Goal: Task Accomplishment & Management: Use online tool/utility

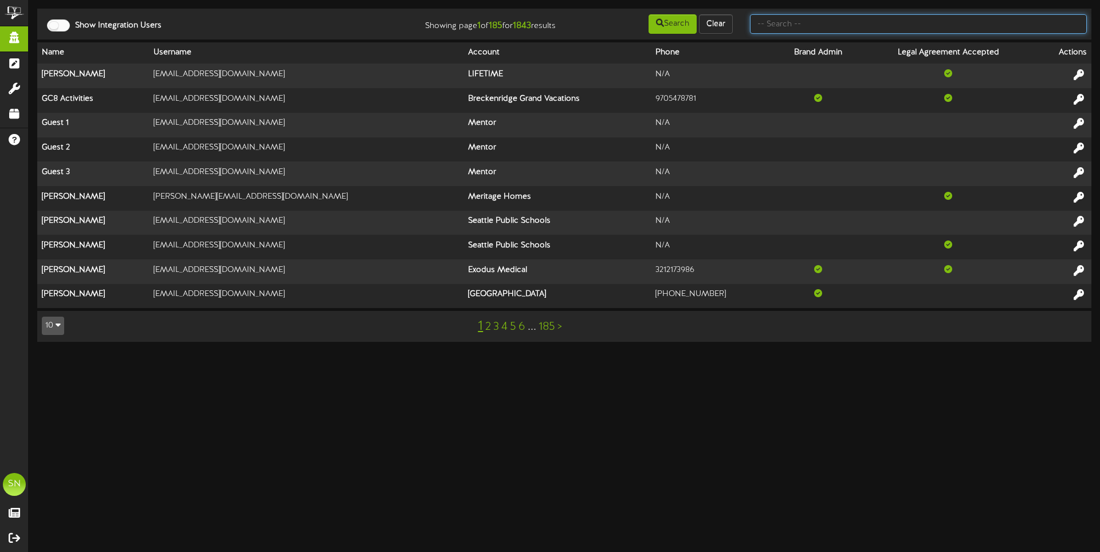
click at [787, 28] on input "text" at bounding box center [918, 23] width 337 height 19
click at [835, 30] on input "text" at bounding box center [918, 23] width 337 height 19
type input "[PERSON_NAME]"
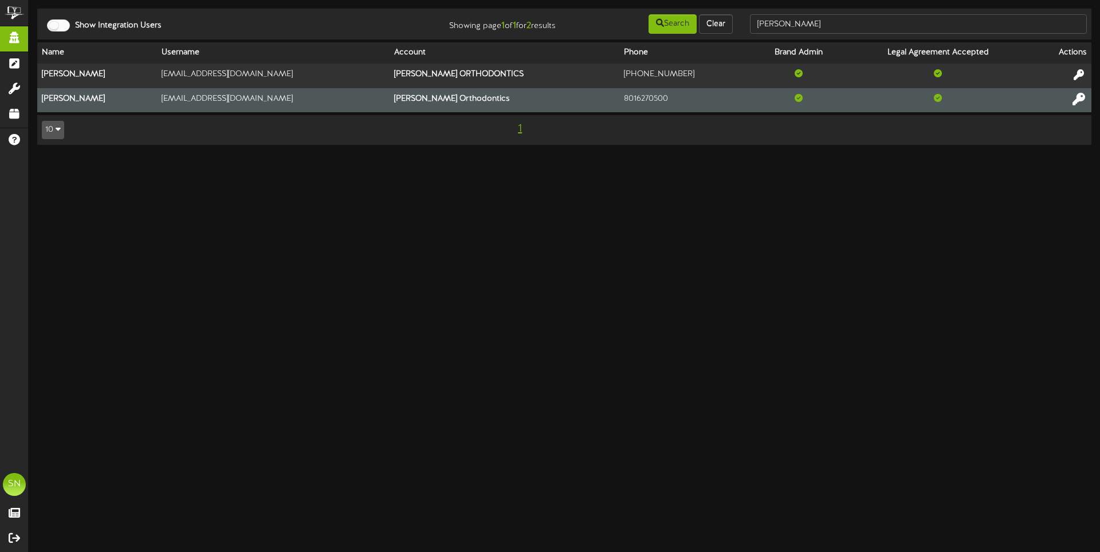
click at [1075, 97] on icon at bounding box center [1079, 98] width 13 height 13
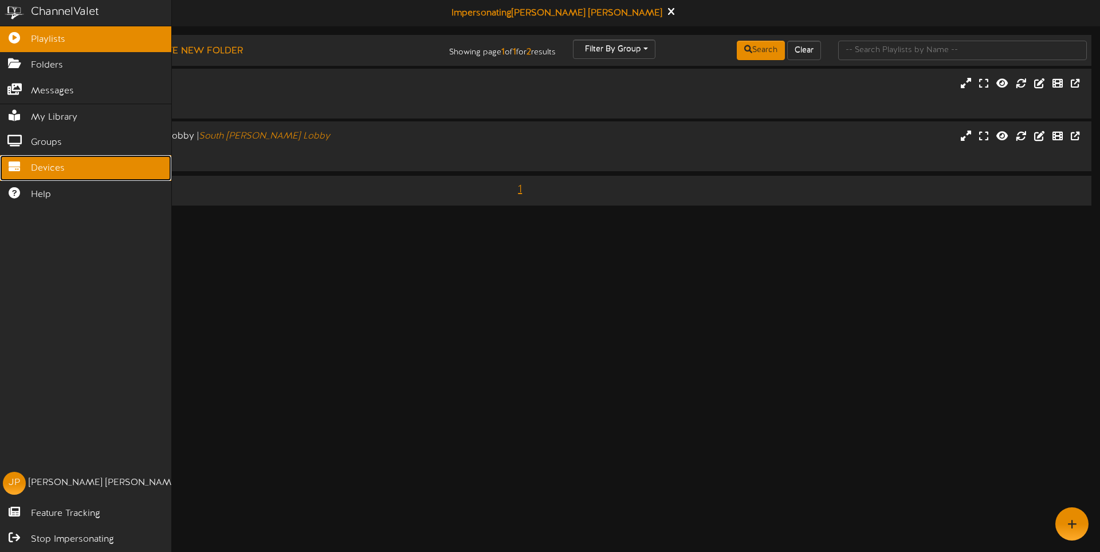
drag, startPoint x: 40, startPoint y: 168, endPoint x: 61, endPoint y: 161, distance: 21.9
click at [40, 168] on span "Devices" at bounding box center [48, 168] width 34 height 13
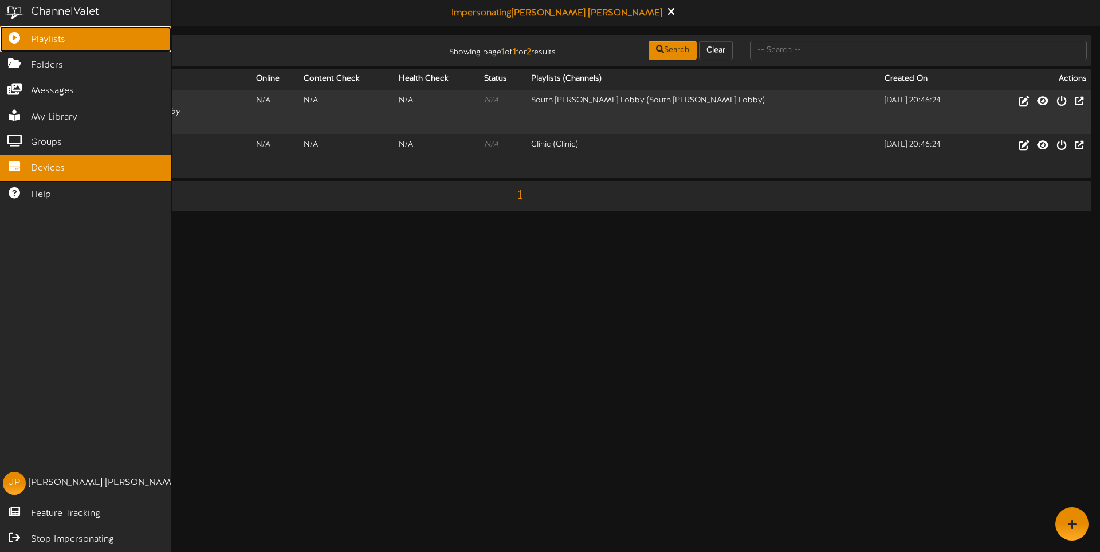
click at [19, 39] on icon at bounding box center [14, 36] width 29 height 9
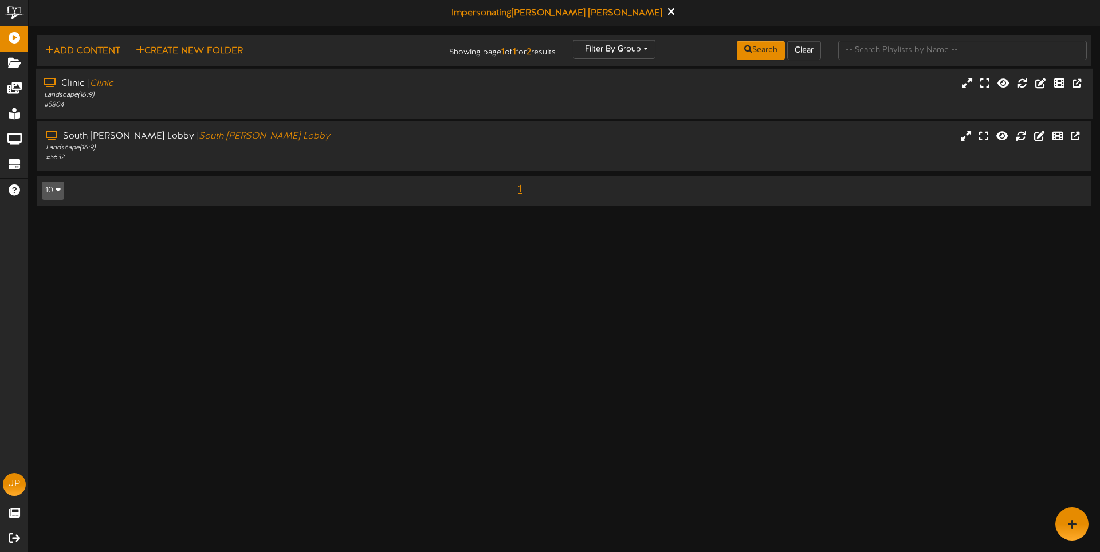
click at [336, 96] on div "Landscape ( 16:9 )" at bounding box center [255, 96] width 423 height 10
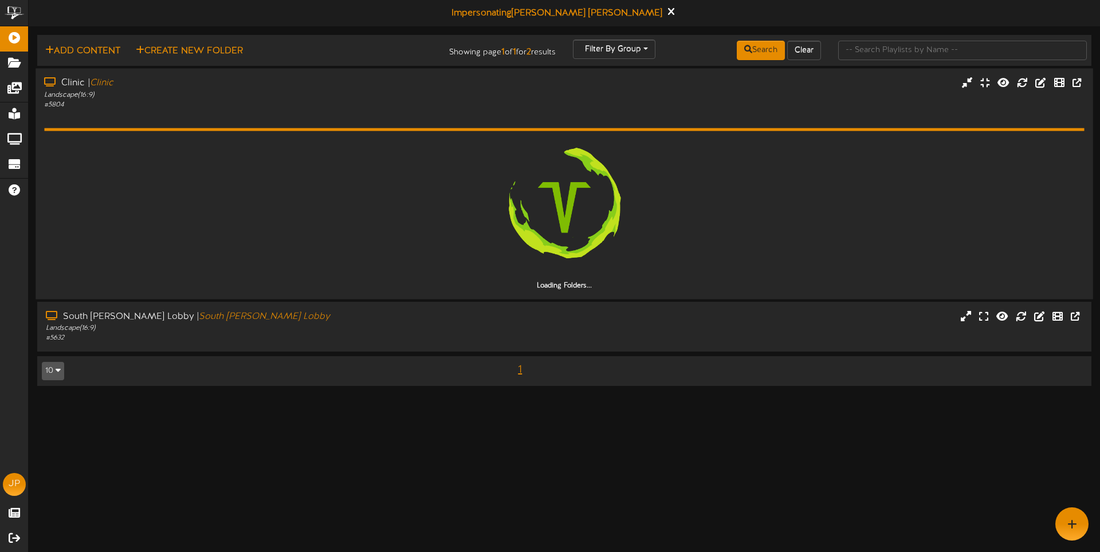
click at [340, 93] on div "Landscape ( 16:9 )" at bounding box center [255, 95] width 423 height 10
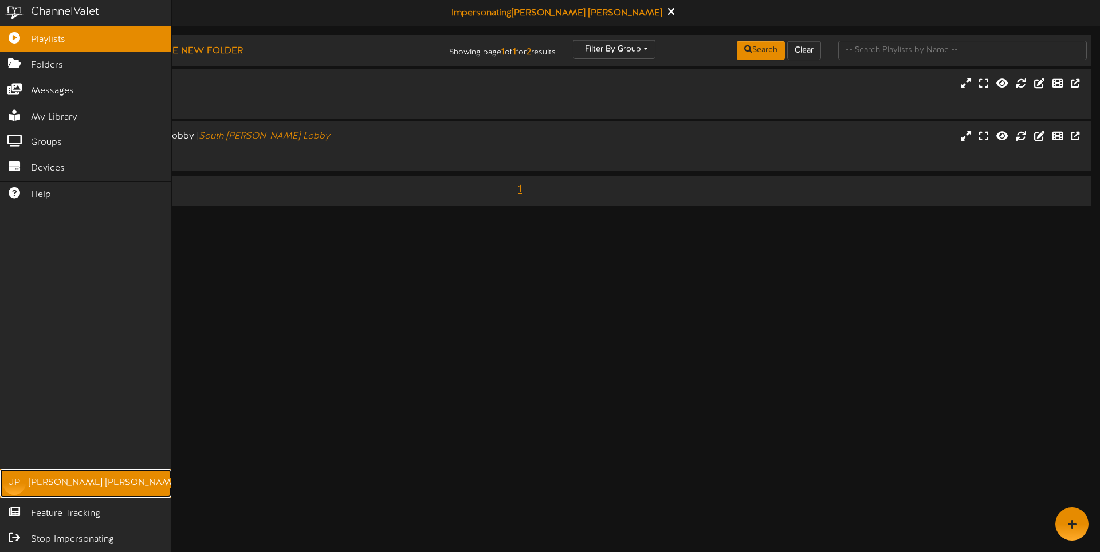
click at [18, 481] on div "JP" at bounding box center [14, 483] width 23 height 23
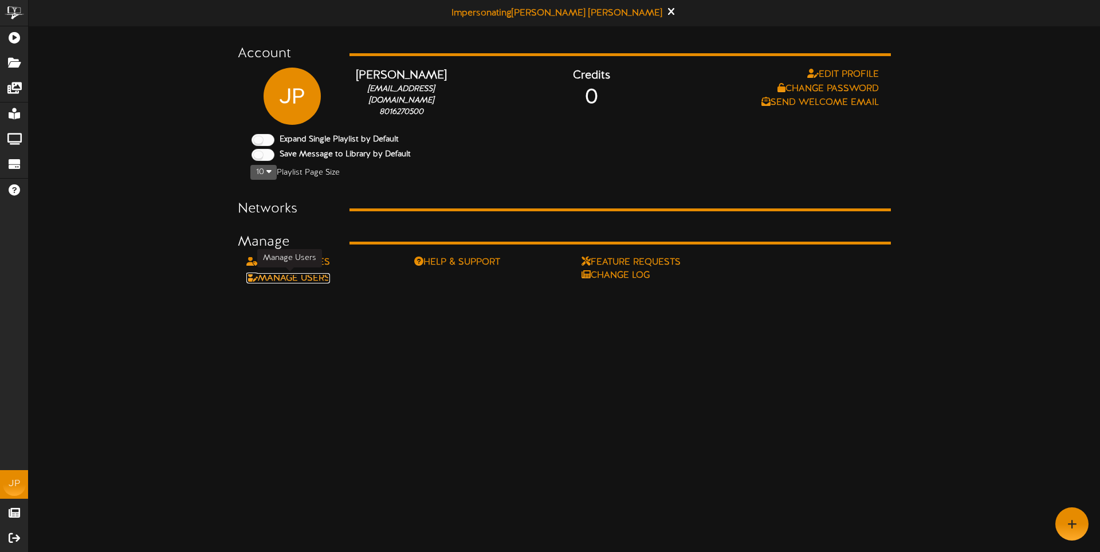
click at [317, 278] on link "Manage Users" at bounding box center [288, 278] width 84 height 10
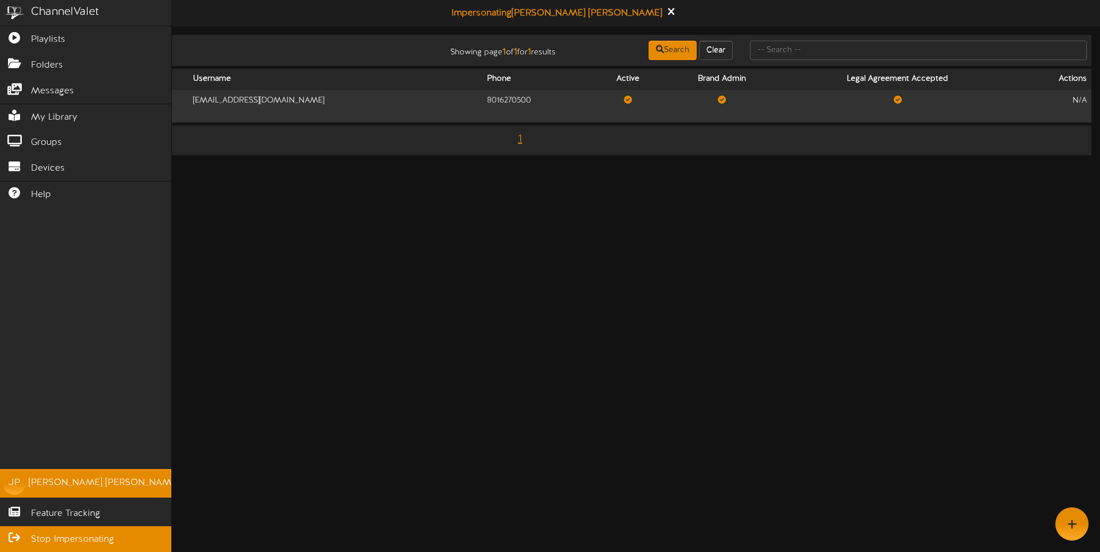
click at [77, 535] on span "Stop Impersonating" at bounding box center [72, 540] width 83 height 13
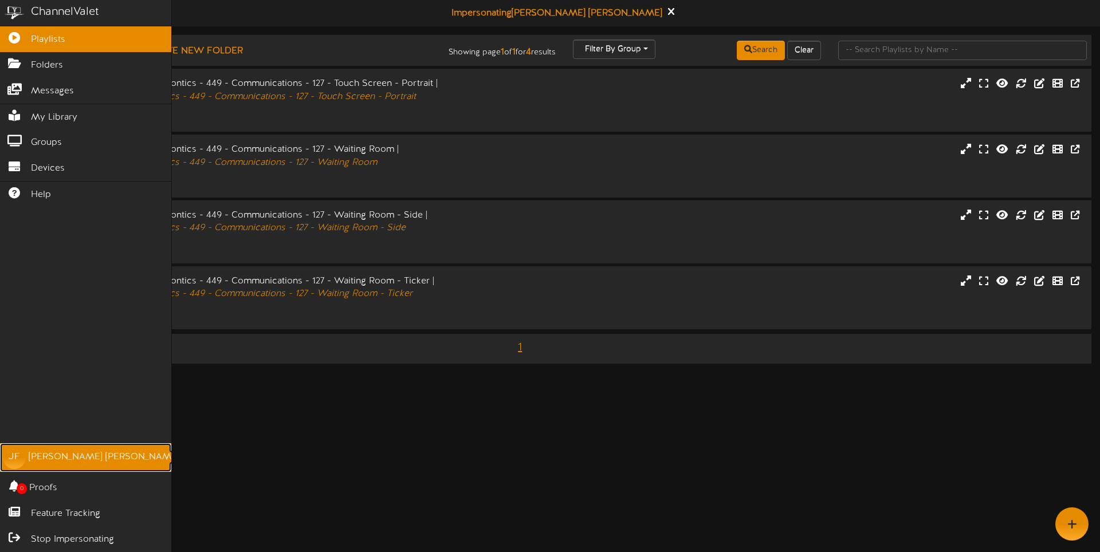
click at [52, 448] on link "JF Jen Floyd" at bounding box center [85, 458] width 171 height 29
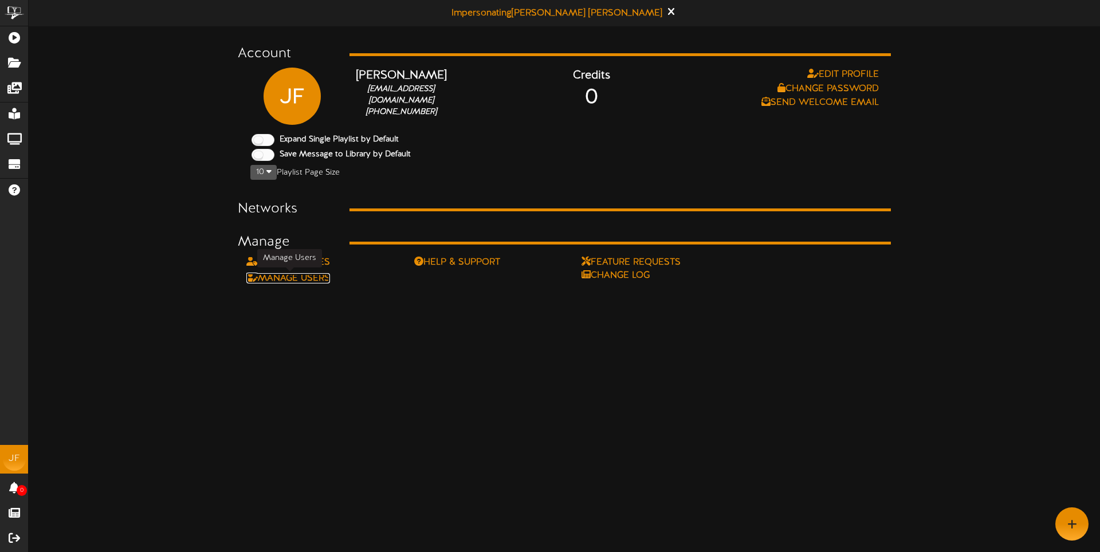
click at [318, 279] on link "Manage Users" at bounding box center [288, 278] width 84 height 10
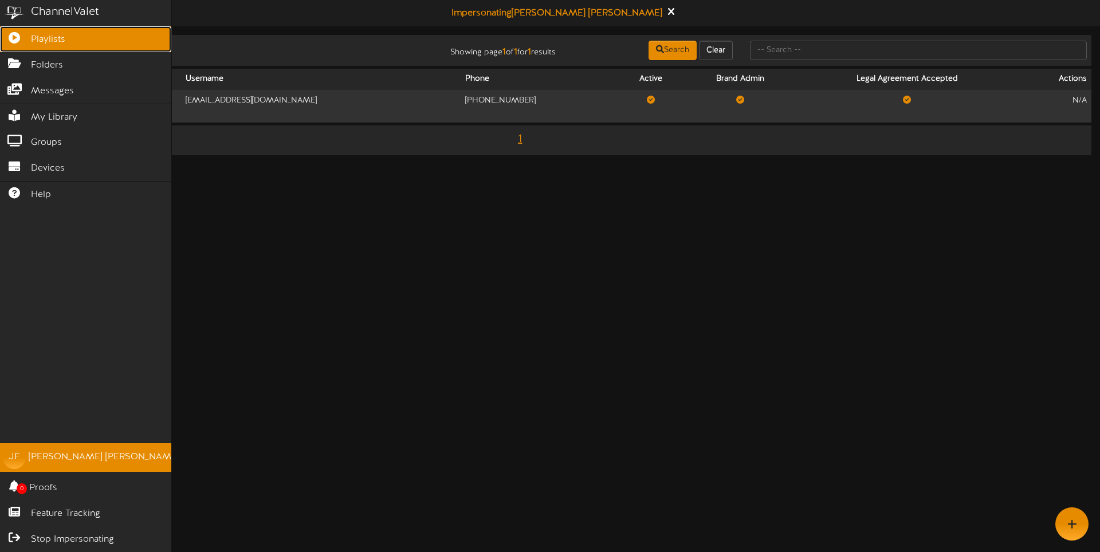
click at [23, 38] on icon at bounding box center [14, 36] width 29 height 9
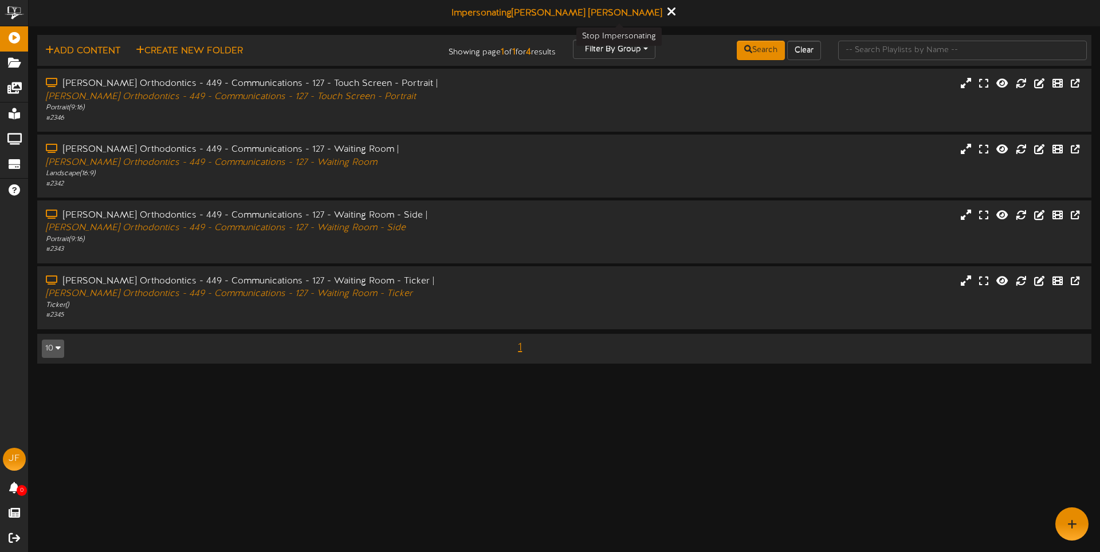
click at [668, 13] on icon at bounding box center [671, 11] width 7 height 13
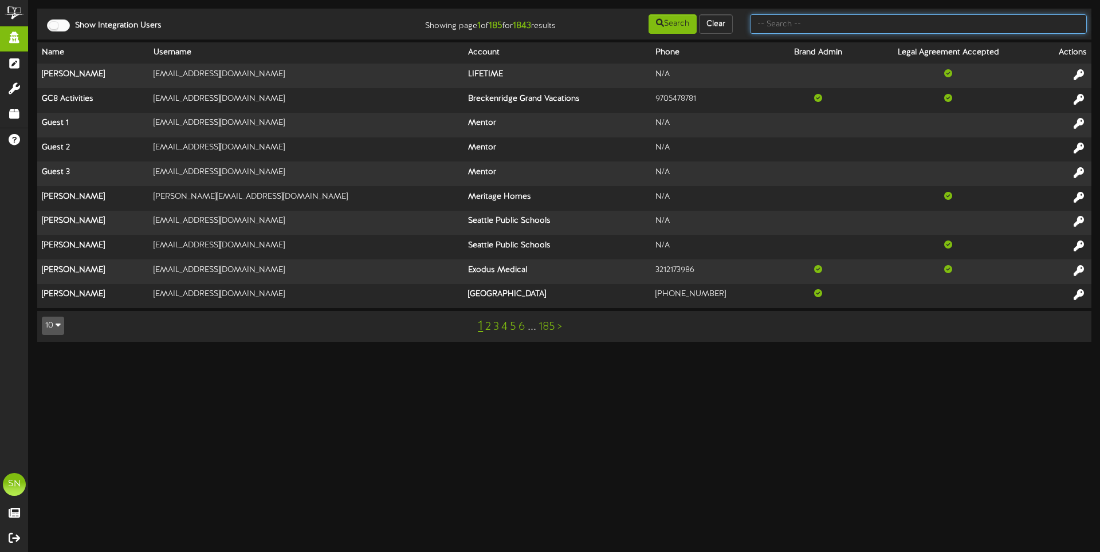
click at [775, 27] on input "text" at bounding box center [918, 23] width 337 height 19
type input "village"
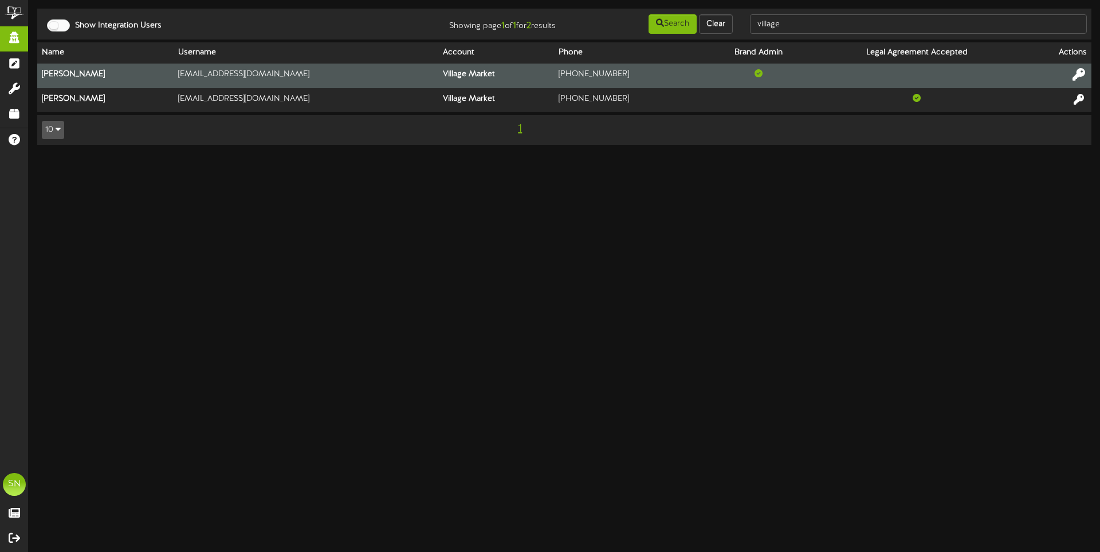
click at [1077, 72] on icon at bounding box center [1079, 74] width 13 height 13
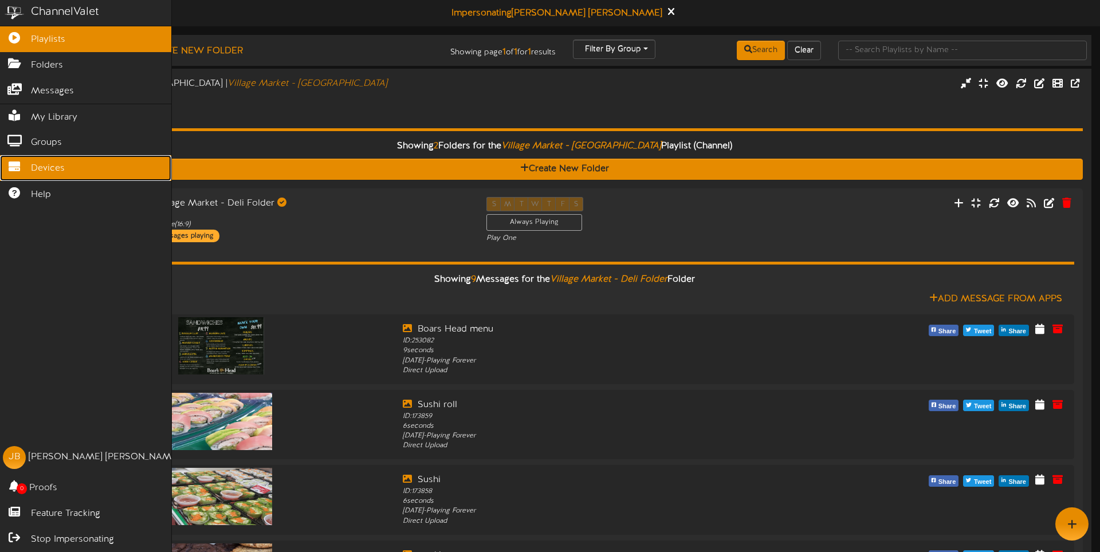
click at [32, 169] on span "Devices" at bounding box center [48, 168] width 34 height 13
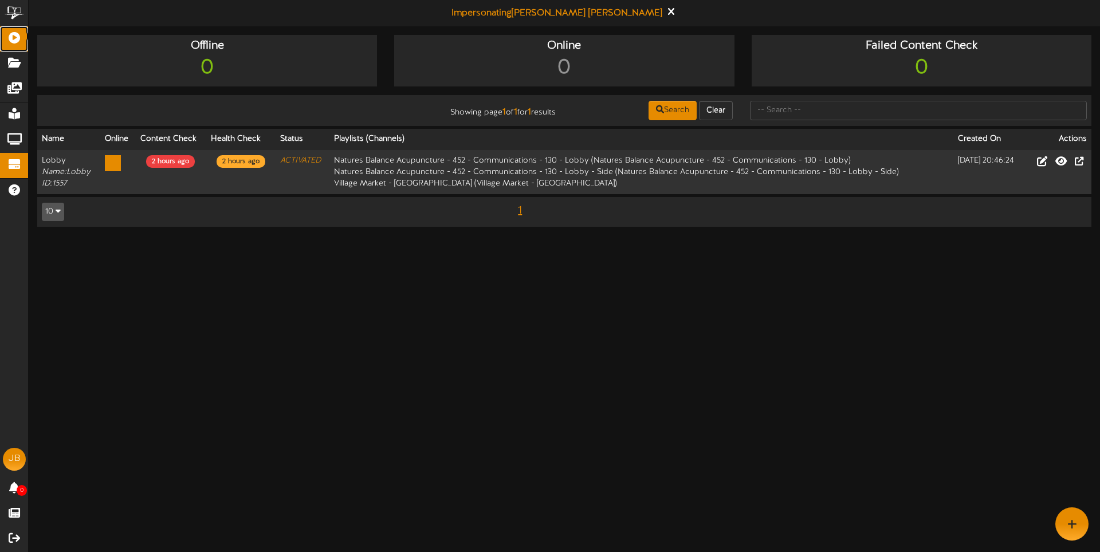
click at [17, 37] on icon at bounding box center [14, 36] width 29 height 9
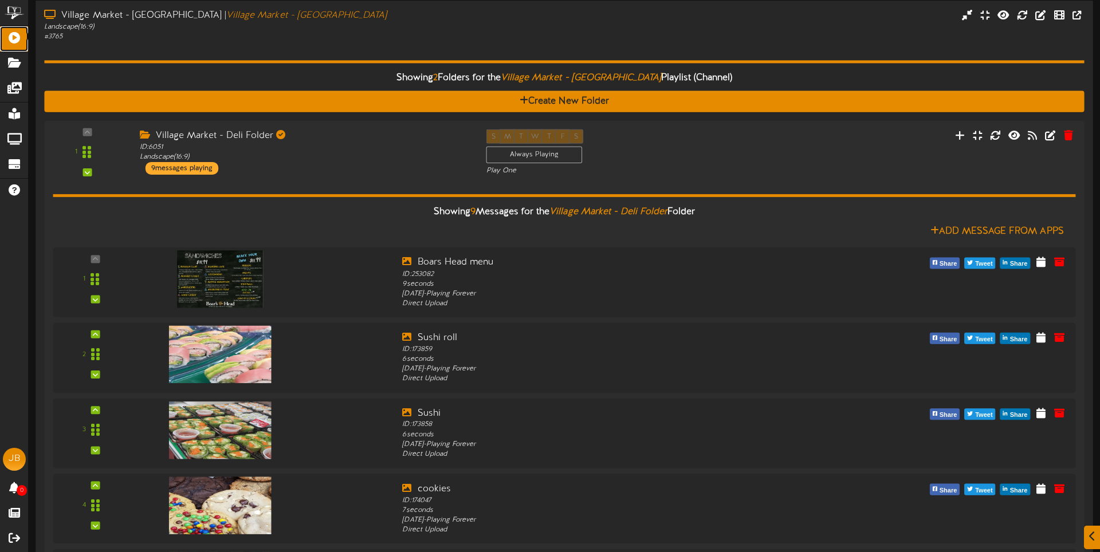
scroll to position [70, 0]
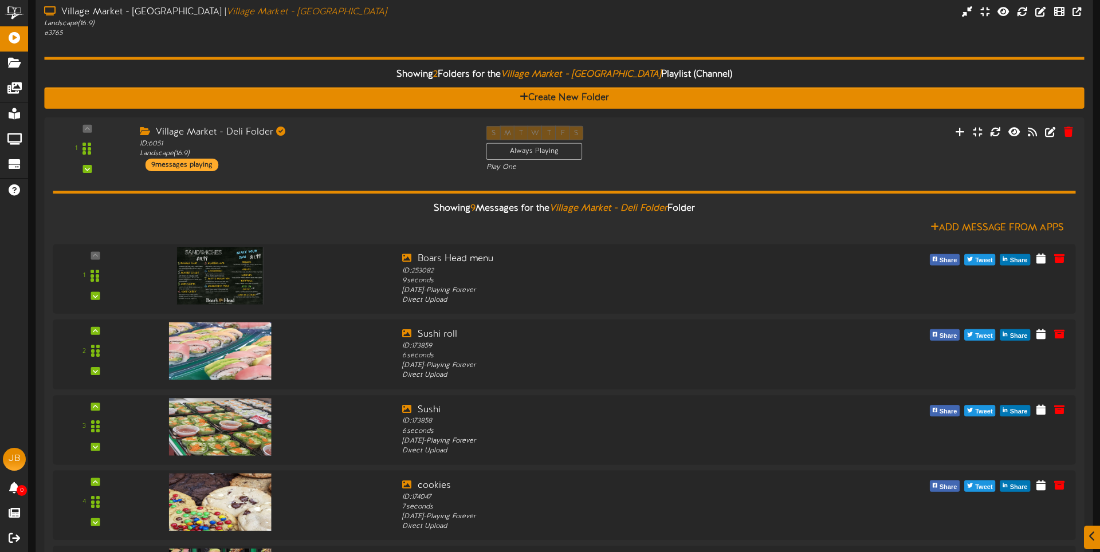
click at [324, 34] on div "# 3765" at bounding box center [255, 34] width 423 height 10
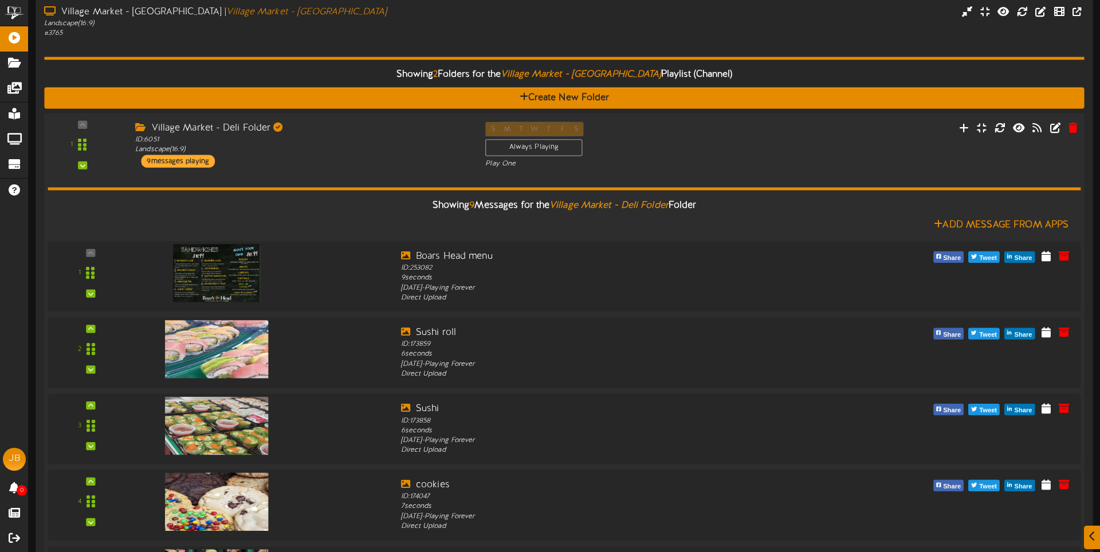
drag, startPoint x: 336, startPoint y: 170, endPoint x: 348, endPoint y: 164, distance: 13.3
click at [336, 170] on div "Showing 9 Messages for the Village Market - Deli Folder Folder Add Message From…" at bounding box center [564, 548] width 1033 height 759
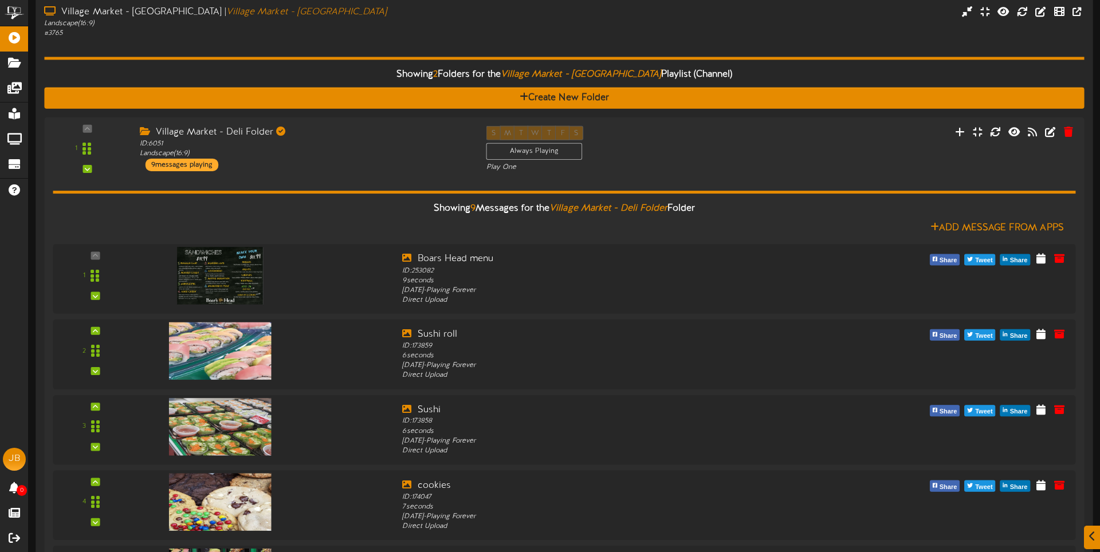
click at [292, 36] on div "# 3765" at bounding box center [255, 34] width 423 height 10
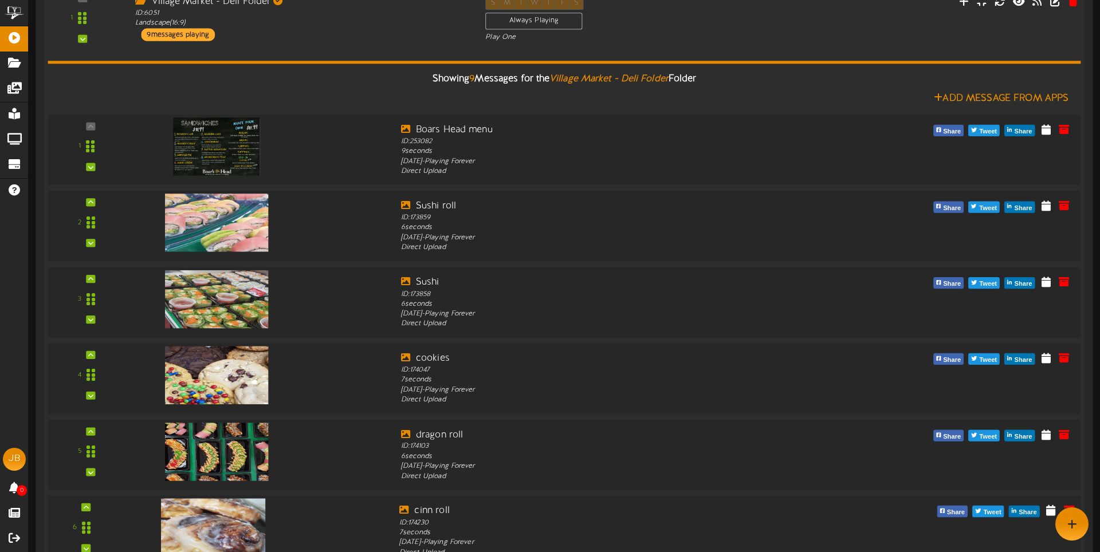
scroll to position [85, 0]
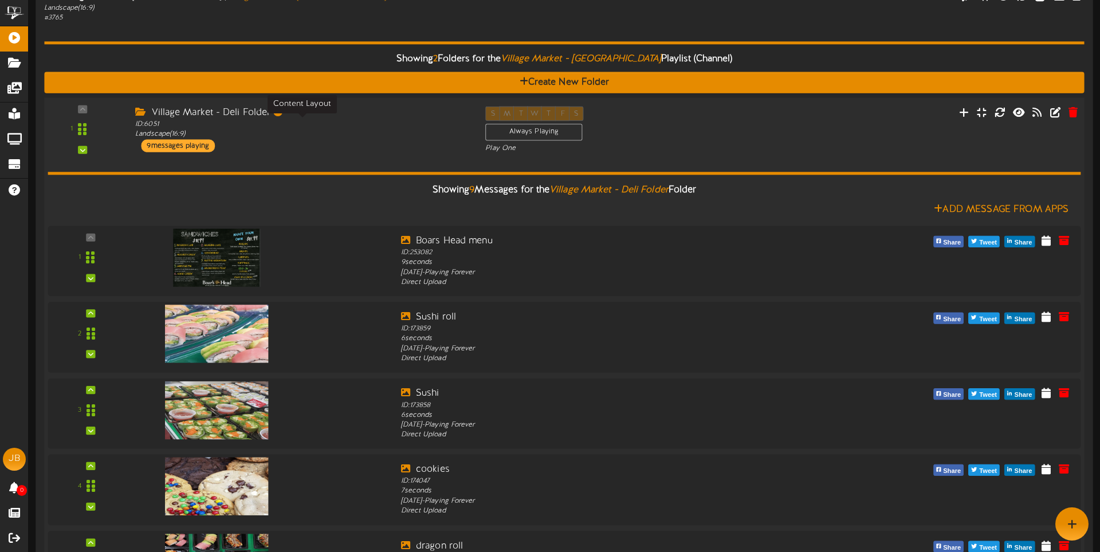
drag, startPoint x: 320, startPoint y: 131, endPoint x: 297, endPoint y: 100, distance: 38.5
click at [320, 131] on div "ID: 6051 Landscape ( 16:9 )" at bounding box center [301, 129] width 333 height 20
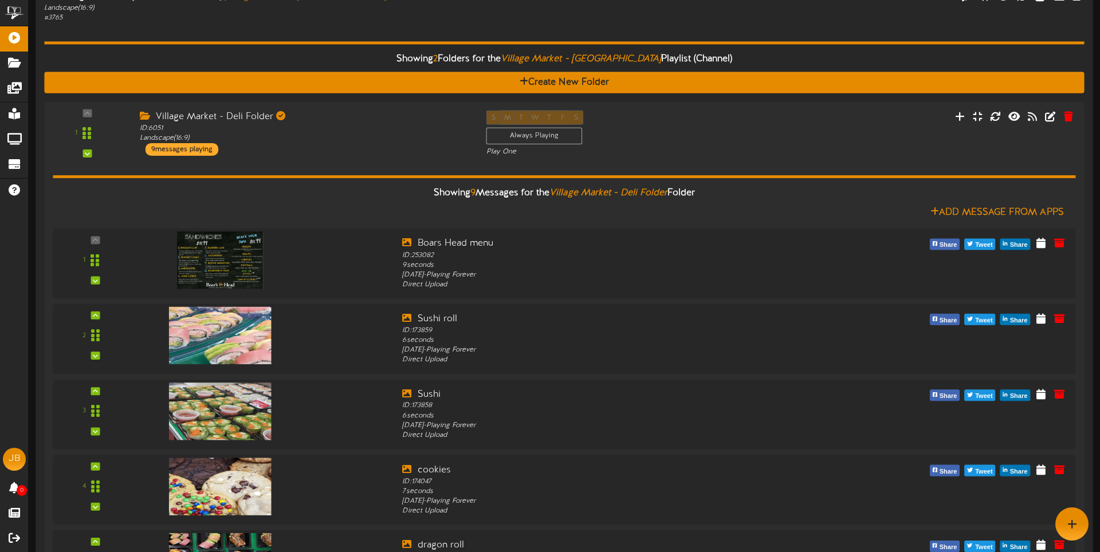
drag, startPoint x: 262, startPoint y: 11, endPoint x: 259, endPoint y: 17, distance: 6.4
click at [262, 11] on div "Landscape ( 16:9 )" at bounding box center [255, 8] width 423 height 10
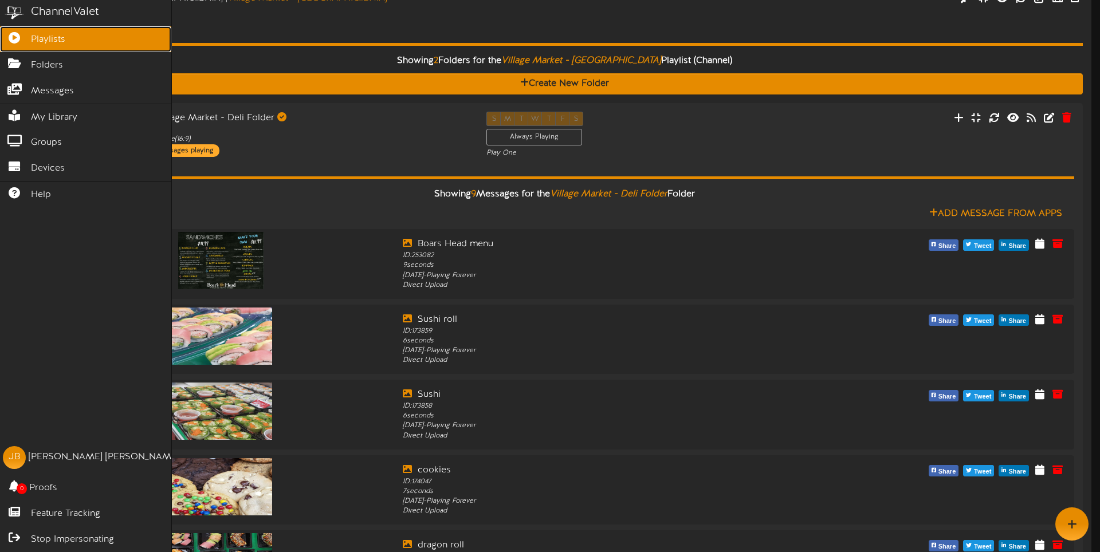
click at [14, 41] on icon at bounding box center [14, 36] width 29 height 9
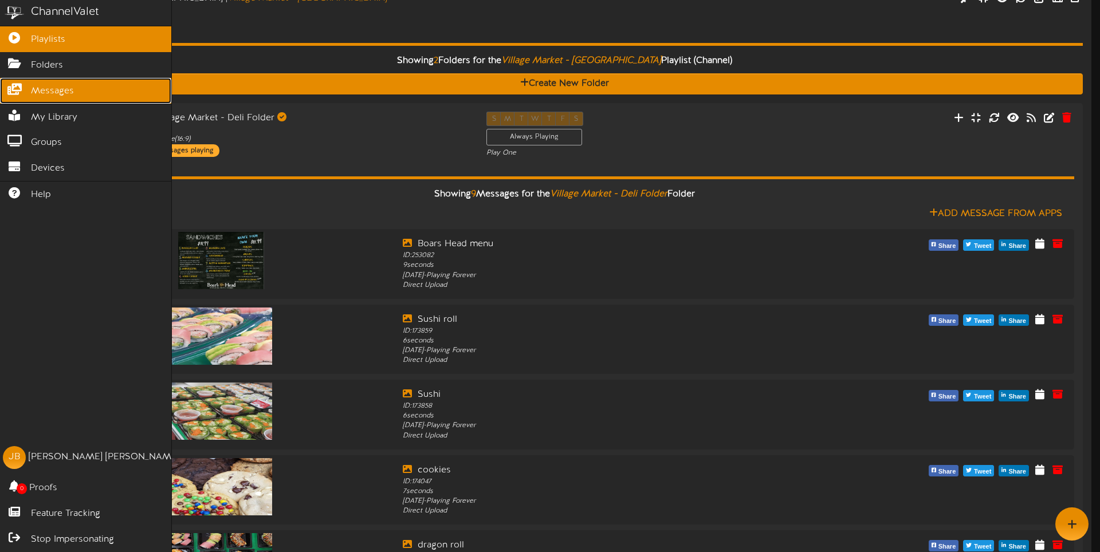
drag, startPoint x: 60, startPoint y: 88, endPoint x: 60, endPoint y: 78, distance: 10.3
click at [61, 88] on span "Messages" at bounding box center [52, 91] width 43 height 13
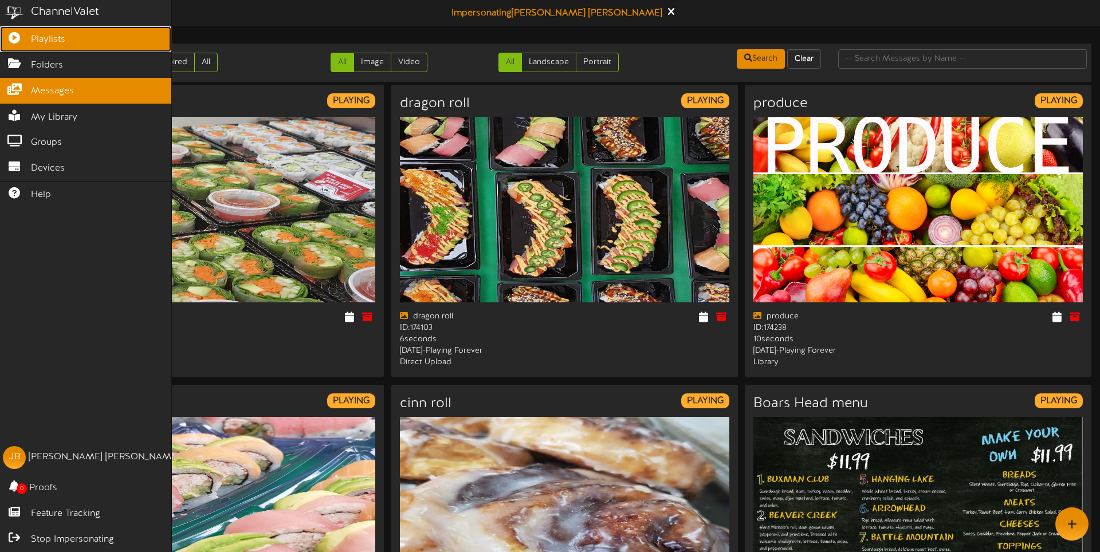
click at [60, 40] on span "Playlists" at bounding box center [48, 39] width 34 height 13
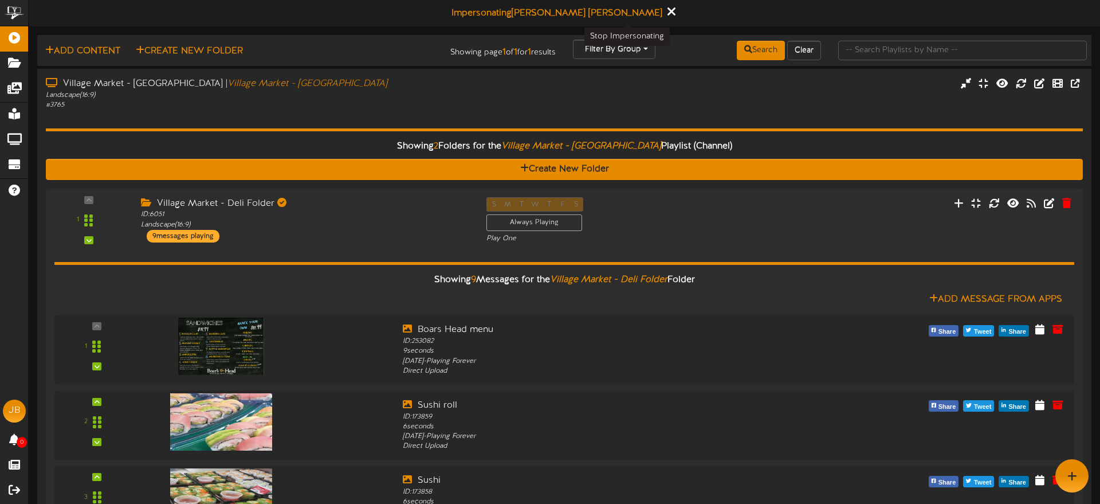
click at [668, 11] on icon at bounding box center [671, 11] width 7 height 13
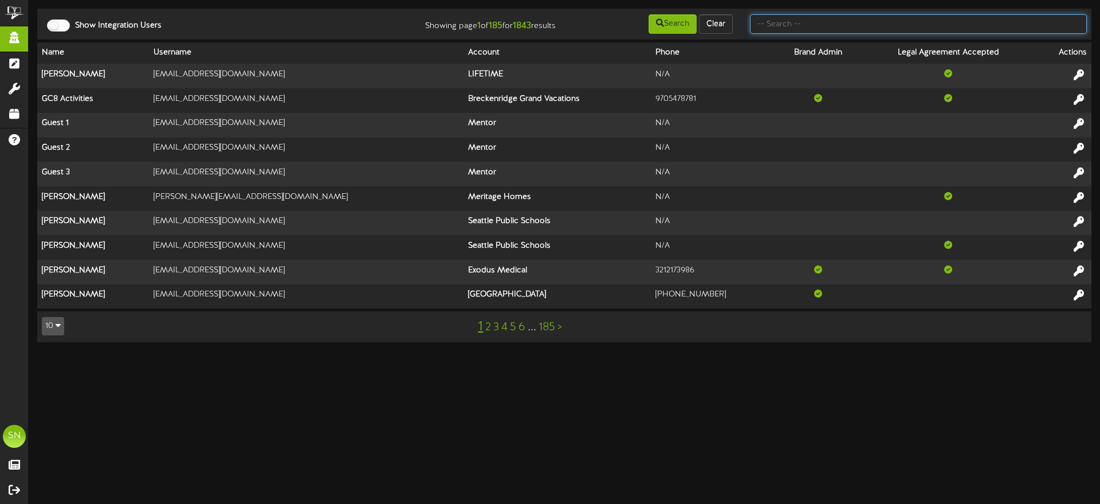
click at [778, 25] on input "text" at bounding box center [918, 23] width 337 height 19
type input "[PERSON_NAME]"
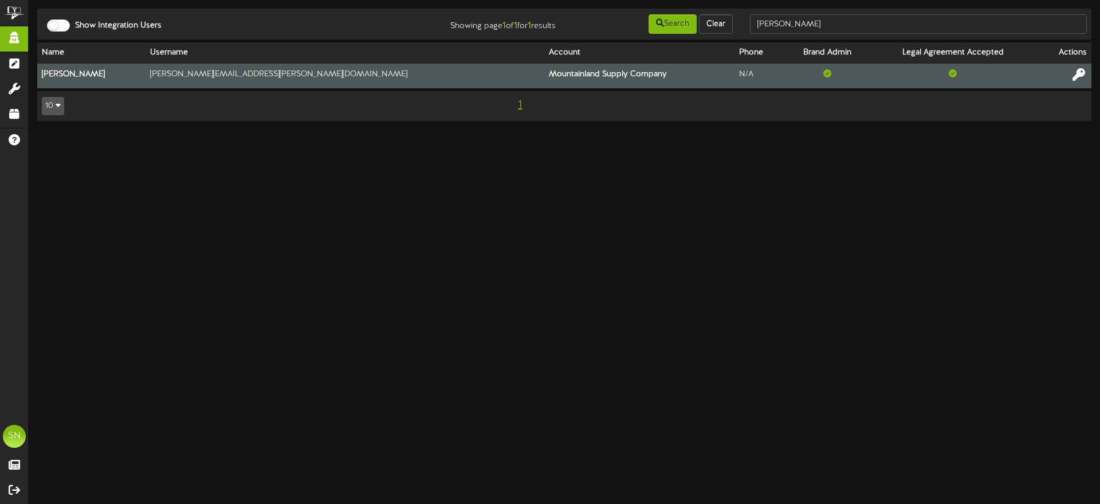
click at [1078, 74] on icon at bounding box center [1079, 74] width 13 height 13
